Goal: Task Accomplishment & Management: Complete application form

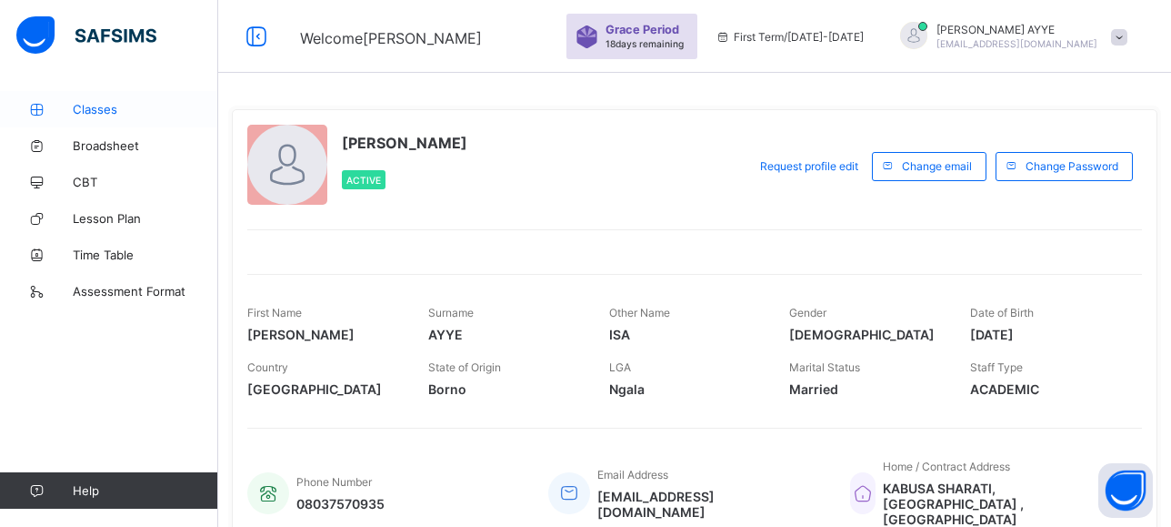
click at [105, 110] on span "Classes" at bounding box center [146, 109] width 146 height 15
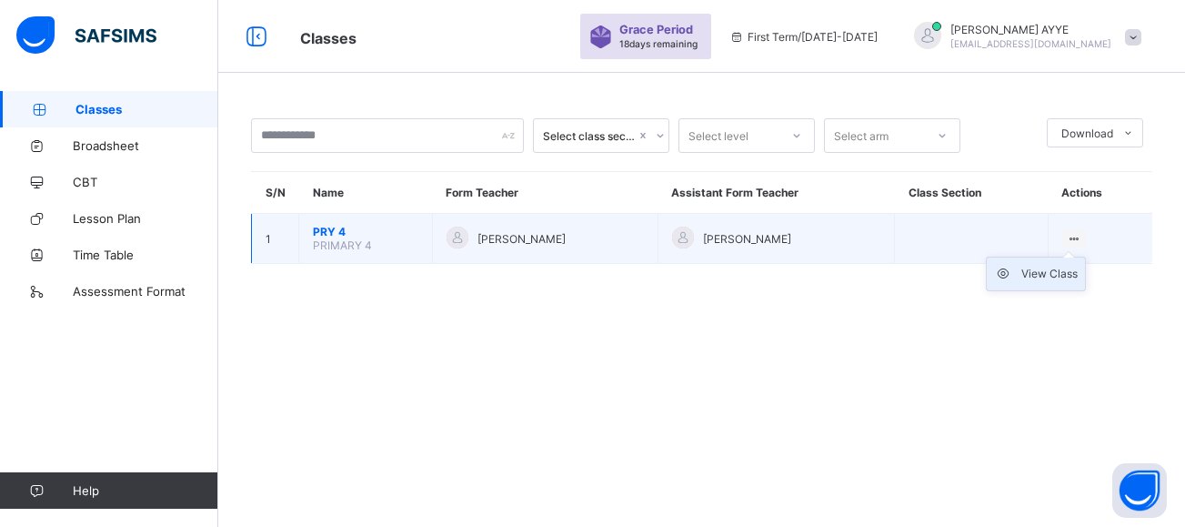
click at [1045, 274] on div "View Class" at bounding box center [1049, 274] width 56 height 18
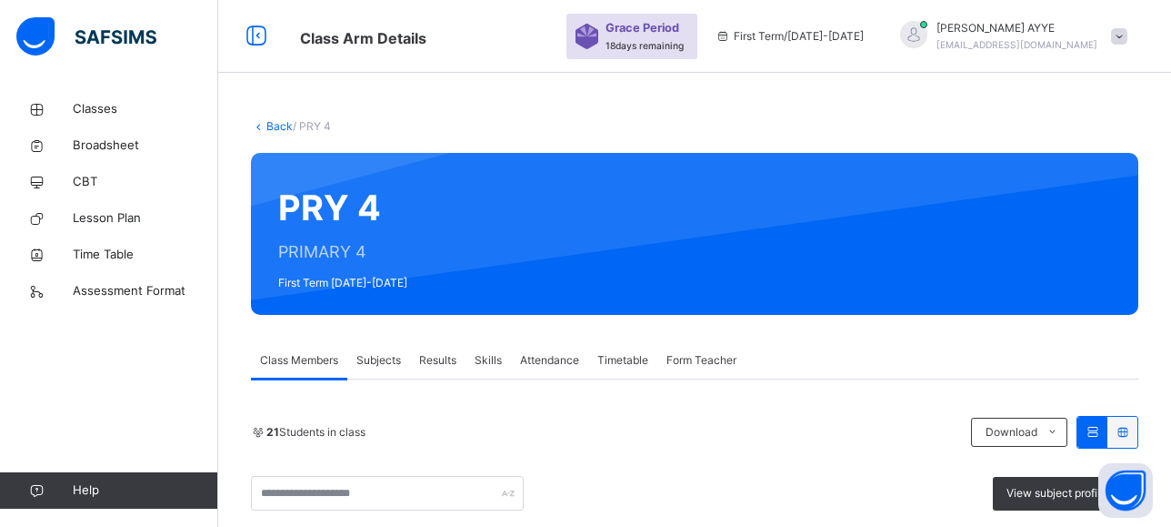
click at [540, 360] on span "Attendance" at bounding box center [549, 360] width 59 height 16
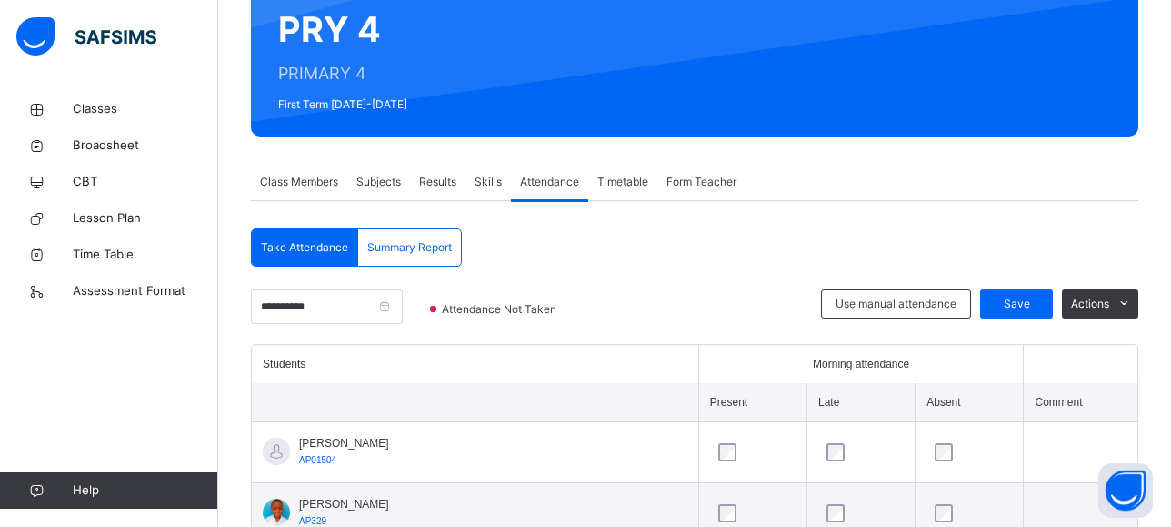
scroll to position [304, 0]
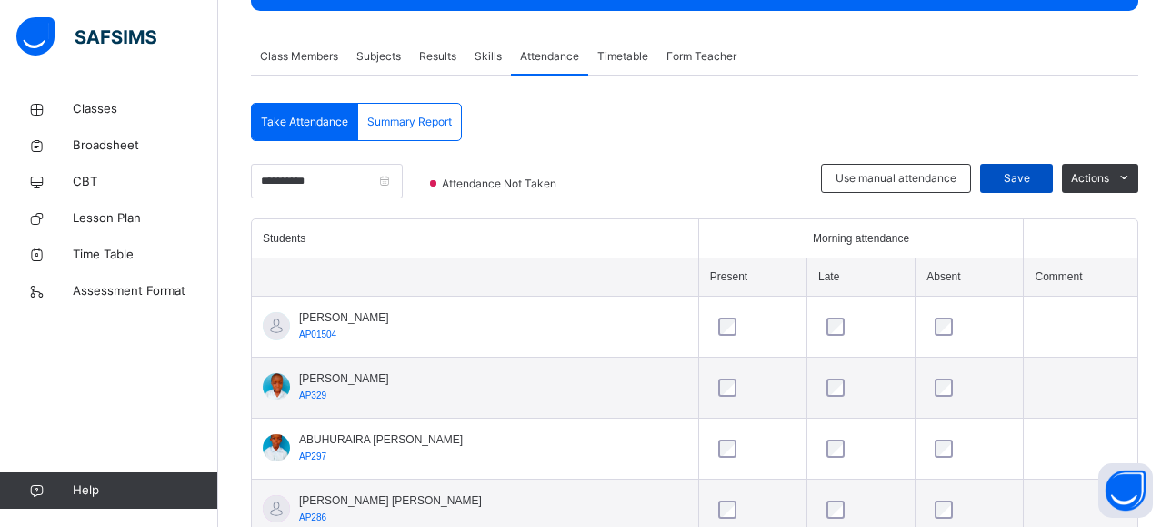
click at [1025, 172] on span "Save" at bounding box center [1016, 178] width 45 height 16
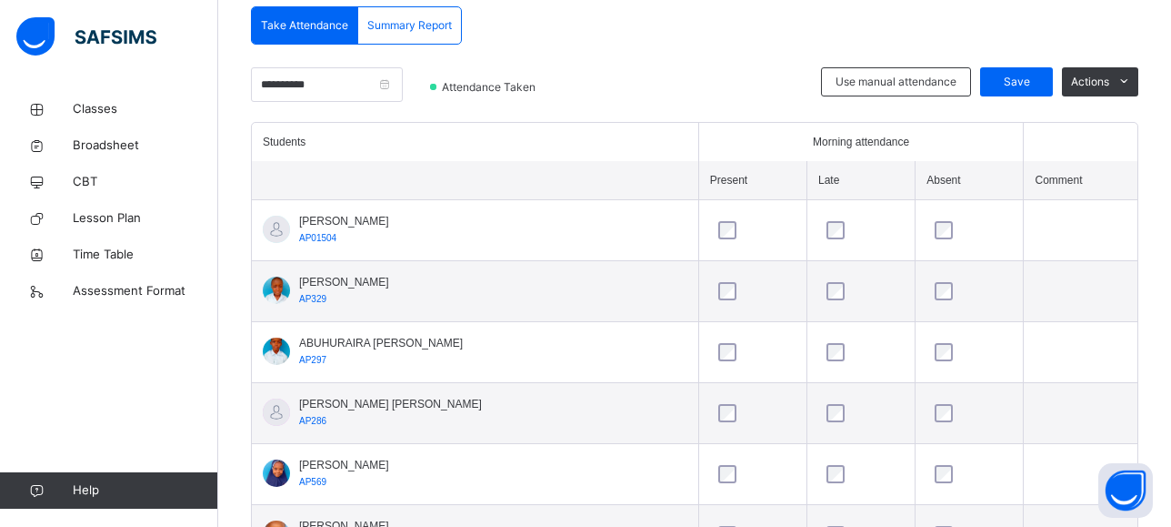
scroll to position [406, 0]
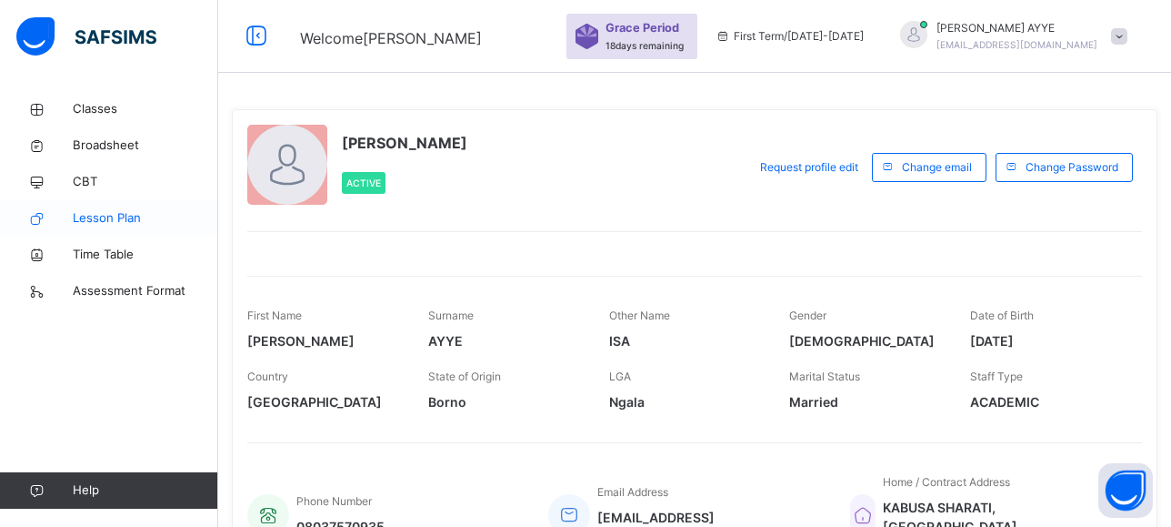
click at [115, 225] on span "Lesson Plan" at bounding box center [146, 218] width 146 height 18
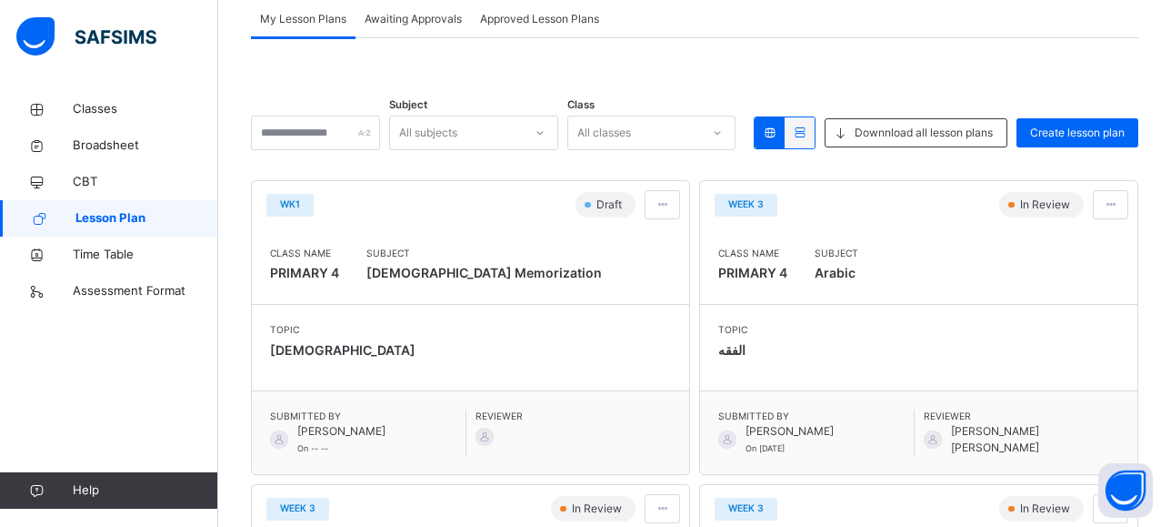
scroll to position [156, 0]
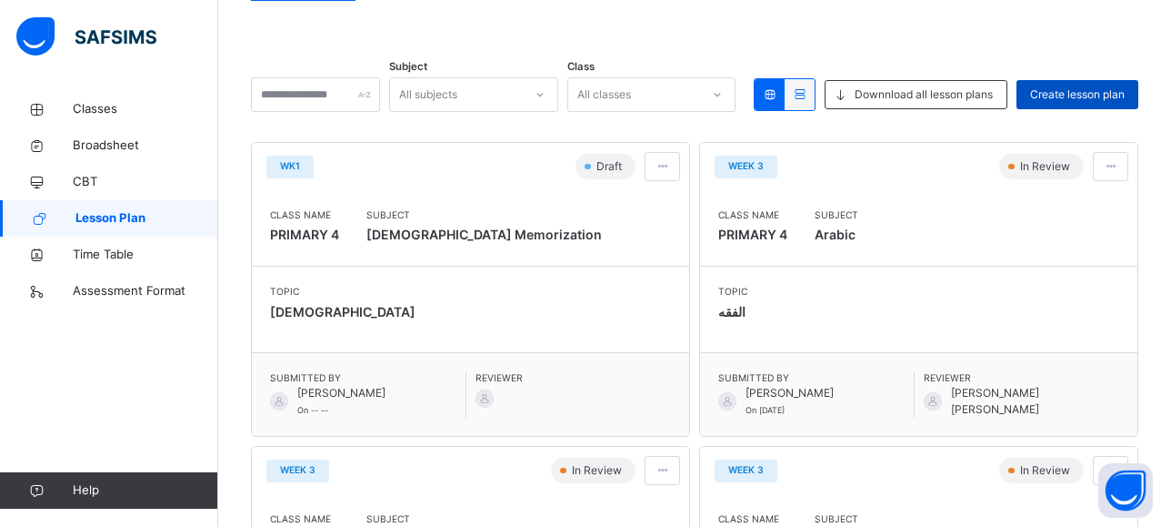
click at [1086, 85] on div "Create lesson plan" at bounding box center [1078, 94] width 122 height 29
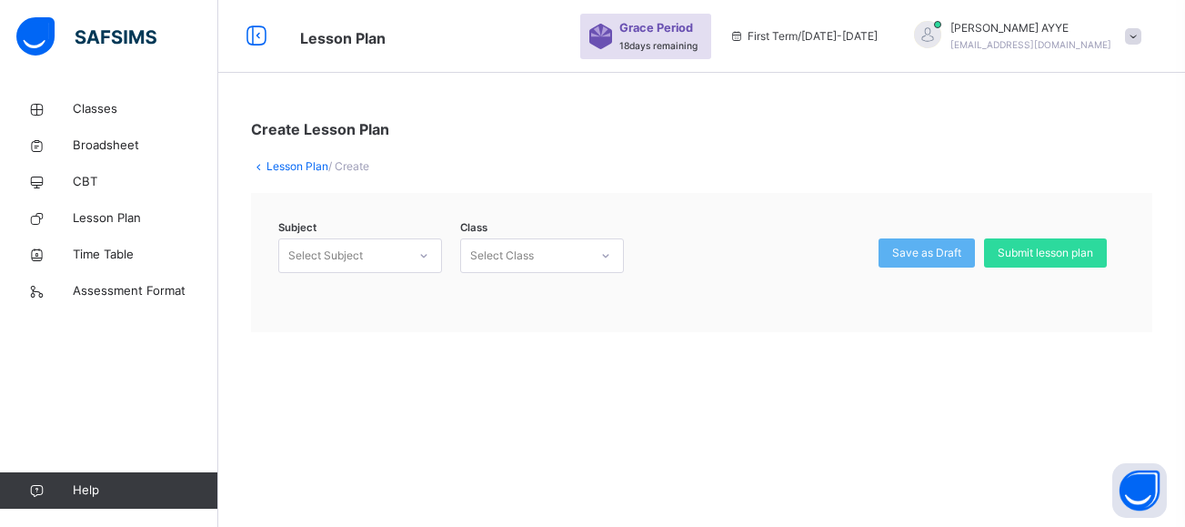
click at [424, 253] on icon at bounding box center [423, 255] width 11 height 18
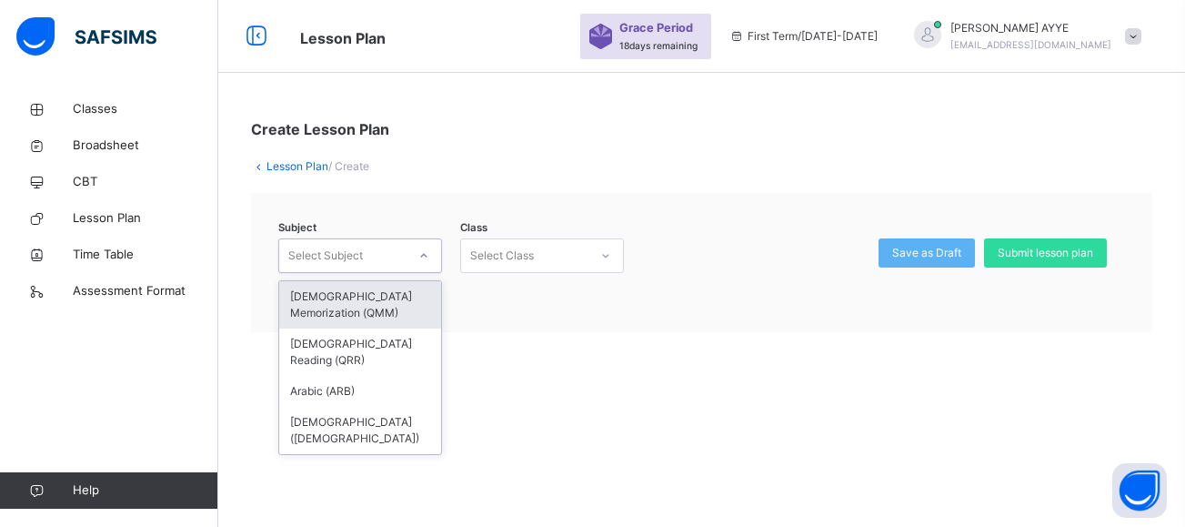
click at [494, 318] on div "Subject option [DEMOGRAPHIC_DATA] Memorization (QMM) focused, 1 of 4. 4 results…" at bounding box center [701, 262] width 901 height 139
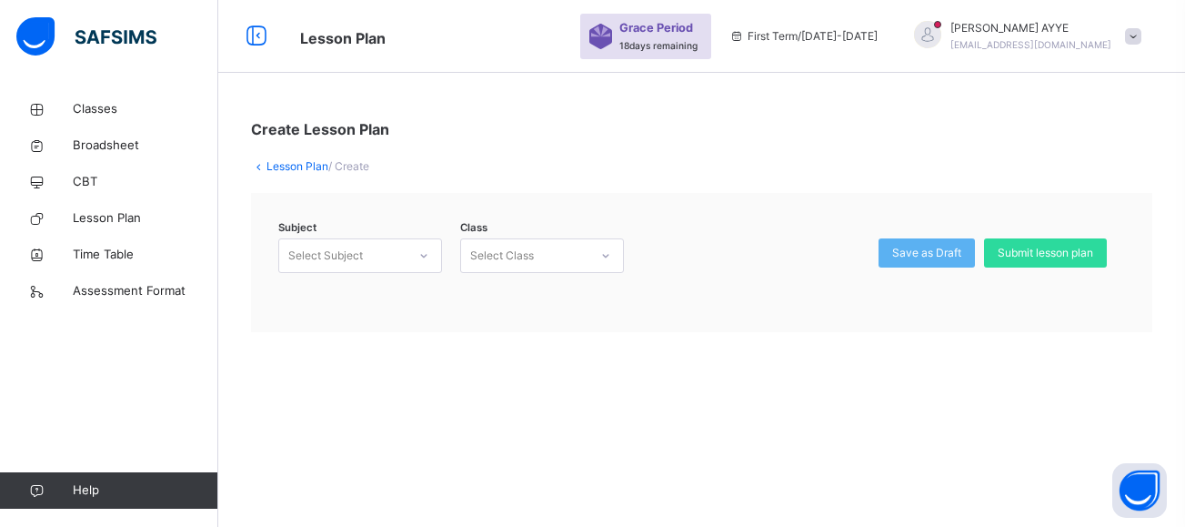
click at [422, 253] on icon at bounding box center [423, 255] width 11 height 18
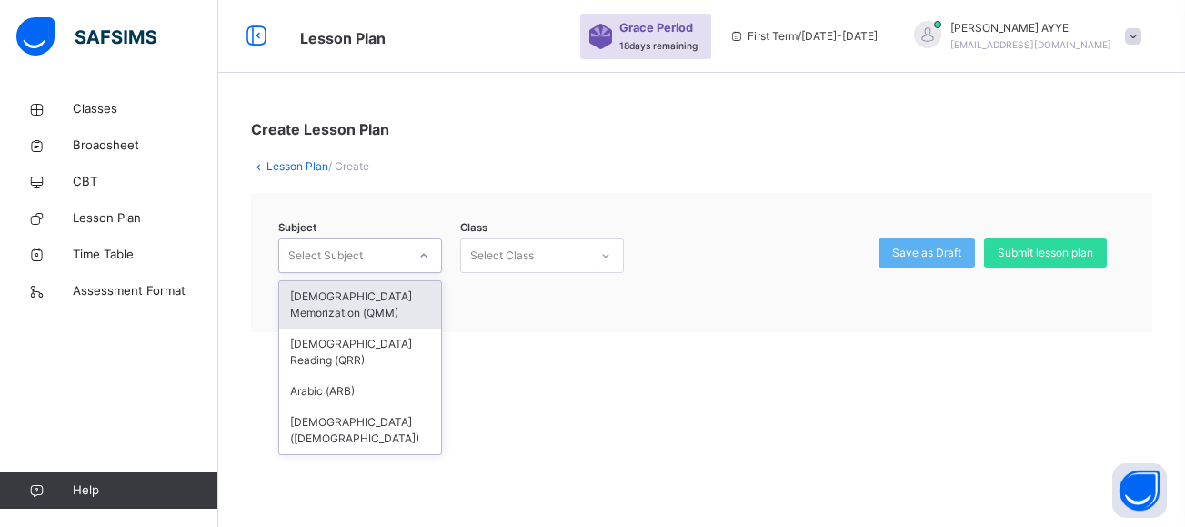
click at [391, 299] on div "[DEMOGRAPHIC_DATA] Memorization (QMM)" at bounding box center [360, 304] width 162 height 47
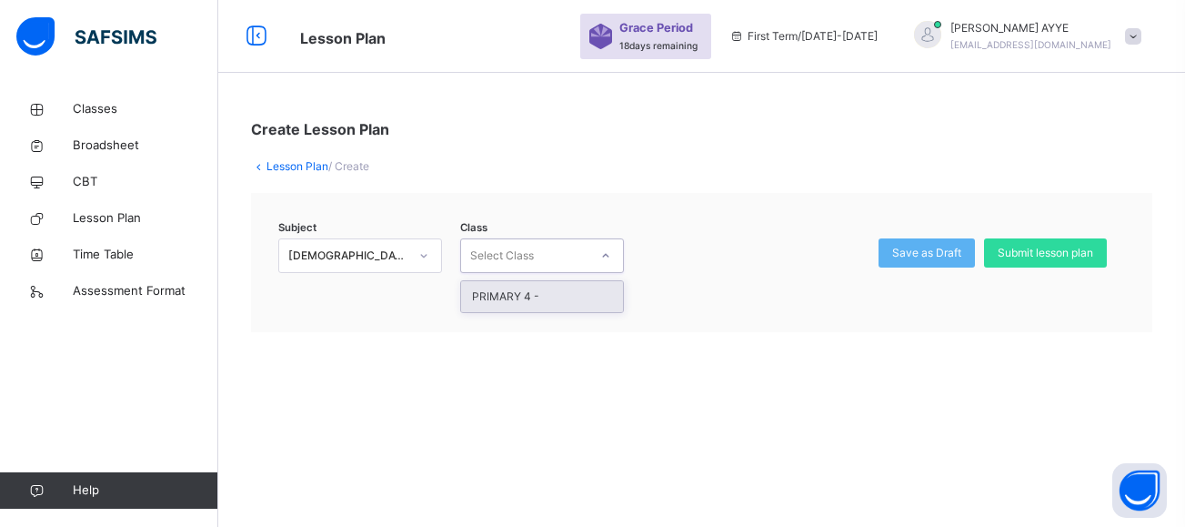
click at [605, 253] on icon at bounding box center [605, 255] width 11 height 18
click at [582, 302] on div "PRIMARY 4 -" at bounding box center [542, 296] width 162 height 31
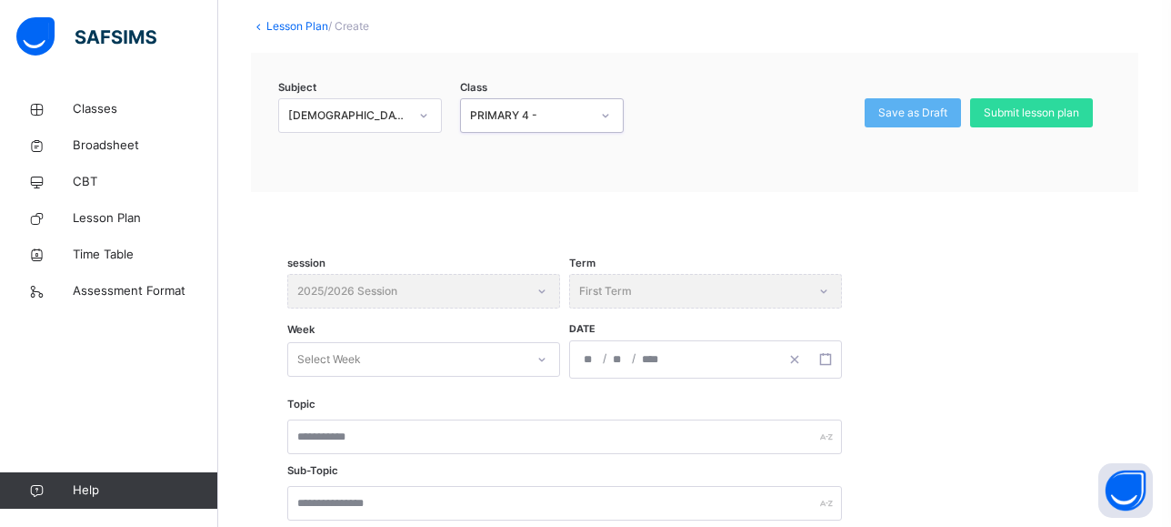
scroll to position [147, 0]
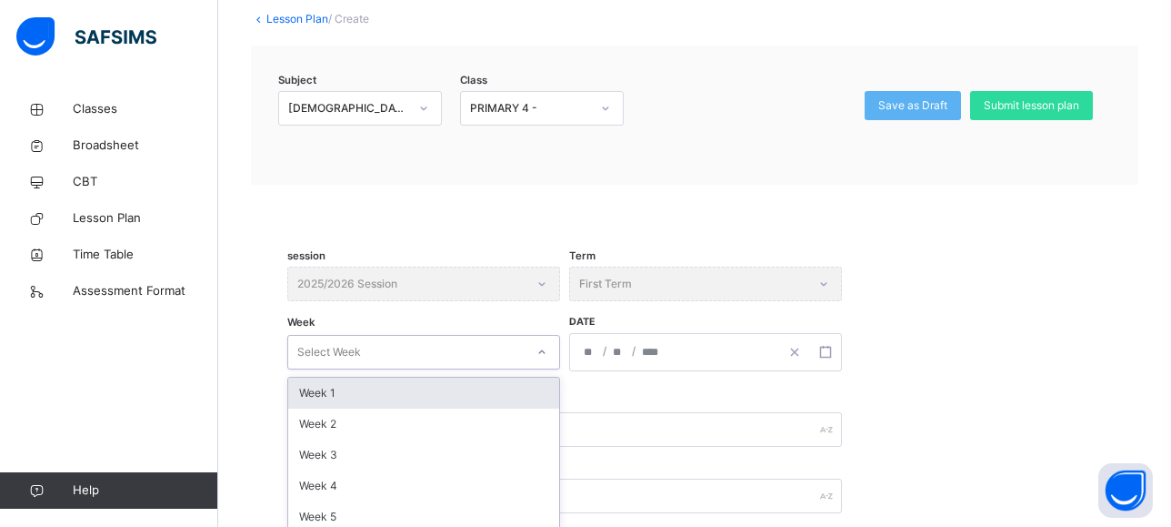
click at [541, 347] on div "option Week 1 focused, 1 of 14. 14 results available. Use Up and Down to choose…" at bounding box center [423, 352] width 273 height 35
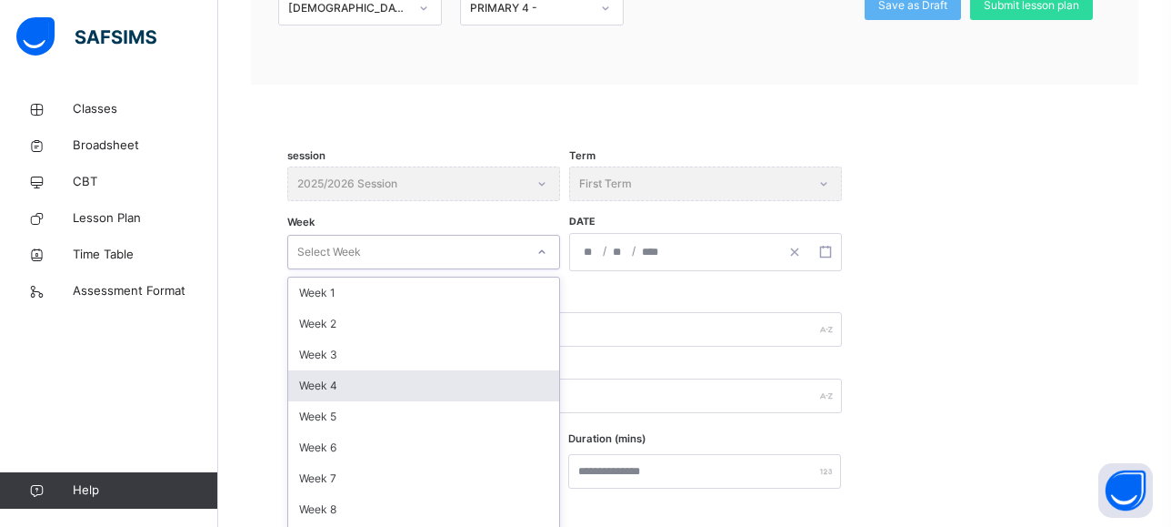
scroll to position [279, 0]
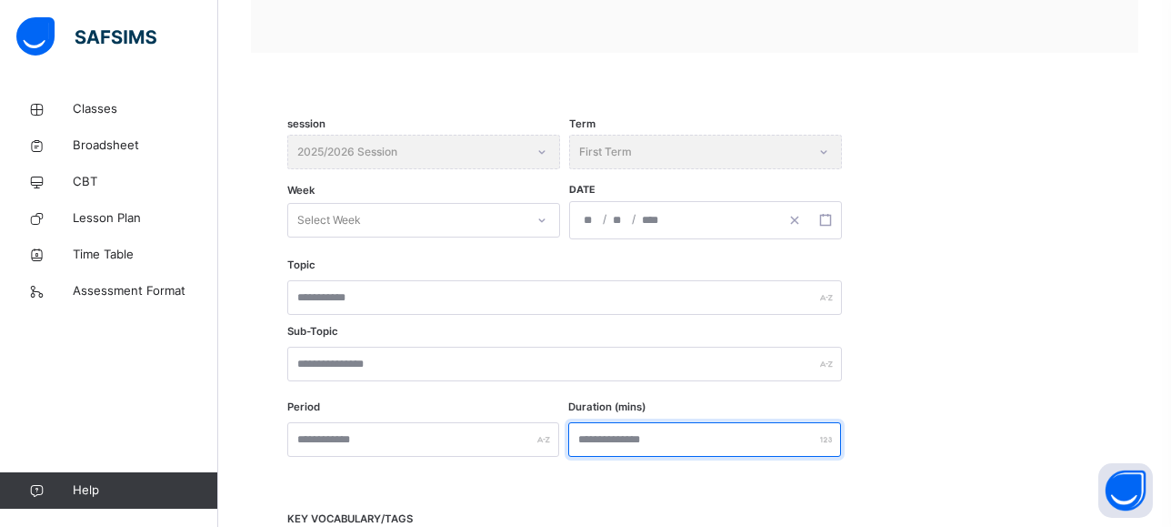
click at [689, 452] on input "number" at bounding box center [704, 439] width 272 height 35
click at [541, 220] on icon at bounding box center [542, 220] width 6 height 4
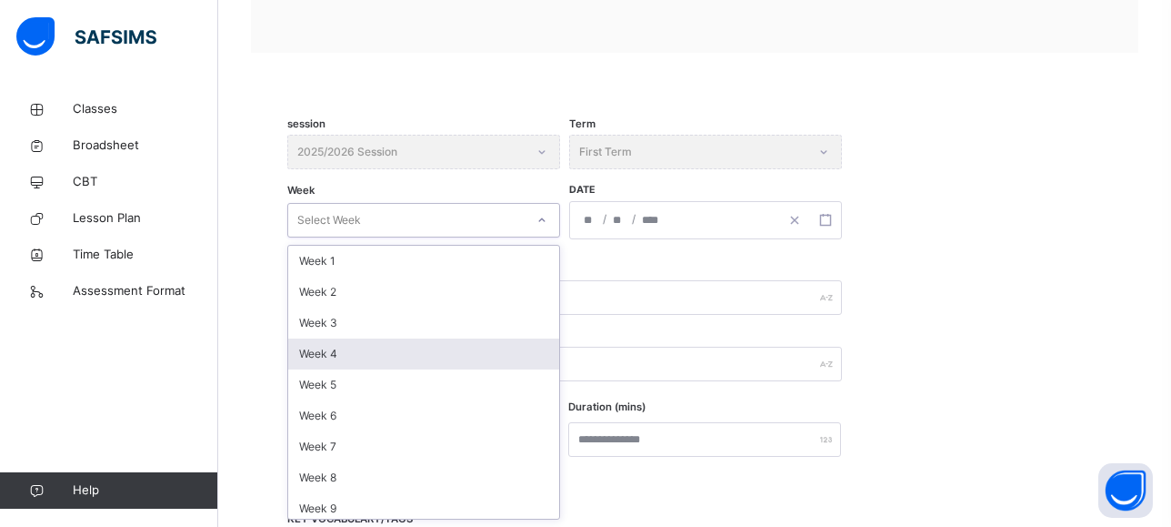
click at [398, 363] on div "Week 4" at bounding box center [423, 353] width 271 height 31
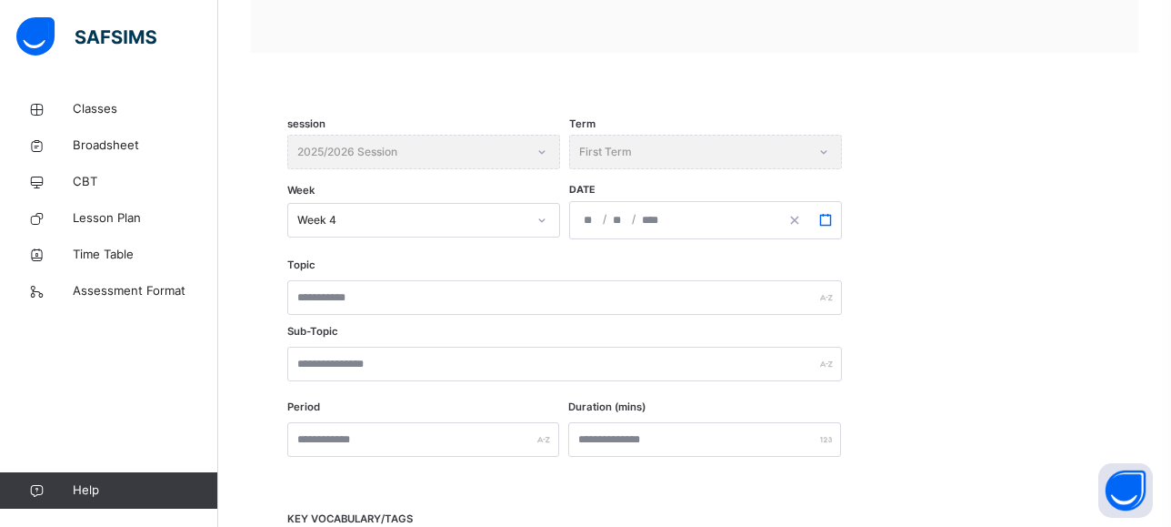
click at [825, 220] on icon "button" at bounding box center [825, 220] width 13 height 13
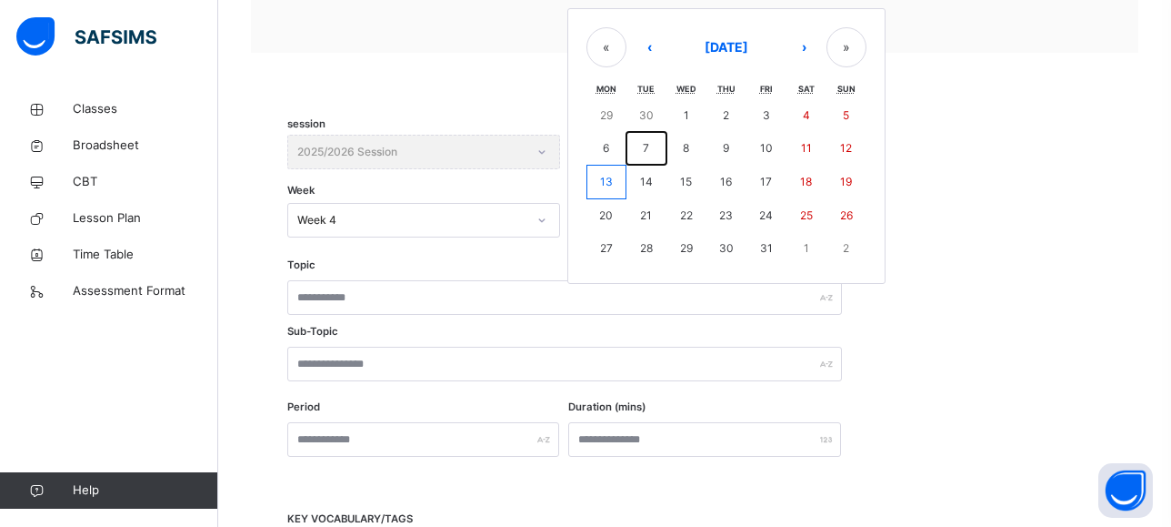
click at [646, 147] on abbr "7" at bounding box center [646, 148] width 6 height 14
type input "**********"
type input "*"
type input "**"
type input "****"
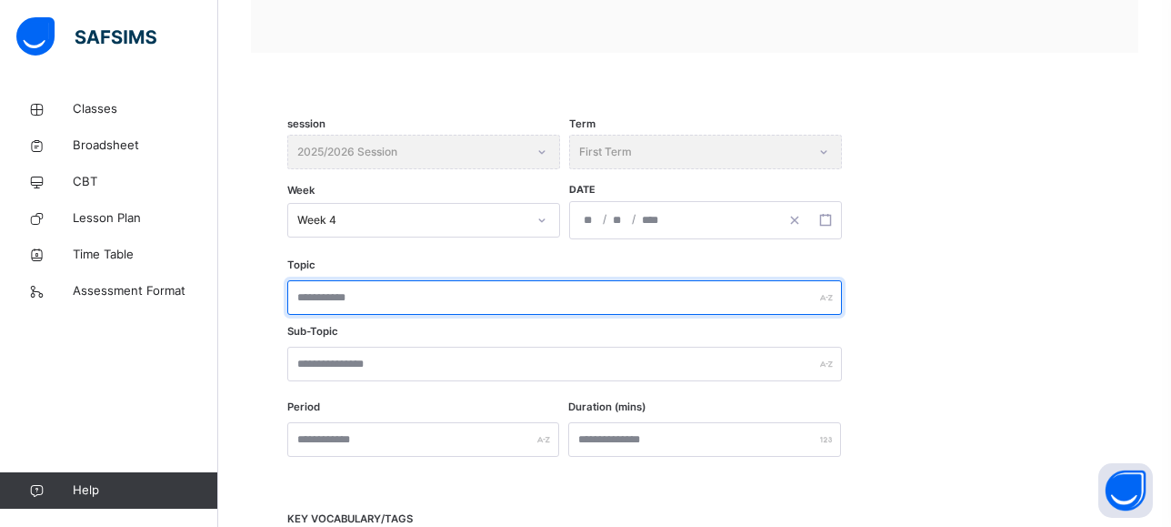
click at [370, 299] on input "text" at bounding box center [564, 297] width 555 height 35
